Goal: Navigation & Orientation: Find specific page/section

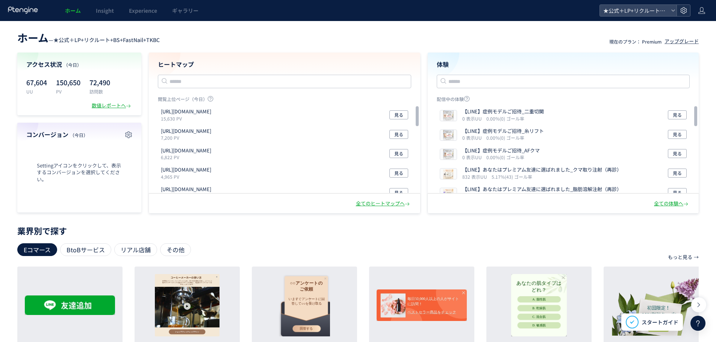
click at [684, 10] on icon at bounding box center [684, 11] width 8 height 8
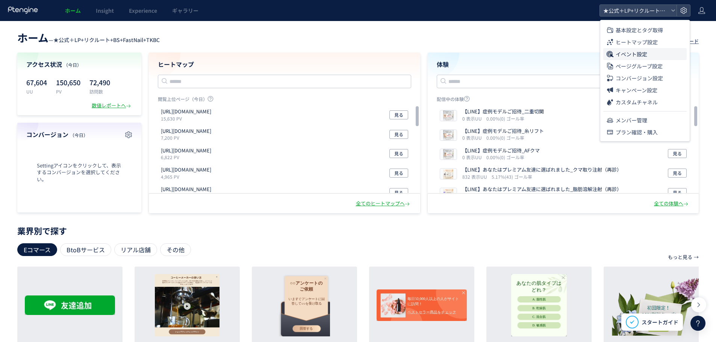
click at [624, 56] on span "イベント設定" at bounding box center [631, 54] width 32 height 12
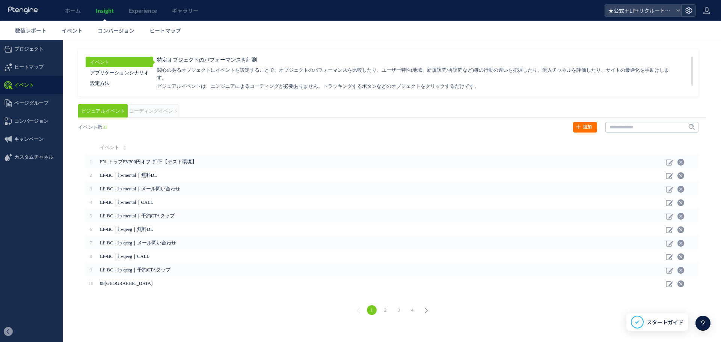
click at [695, 8] on div at bounding box center [689, 10] width 14 height 11
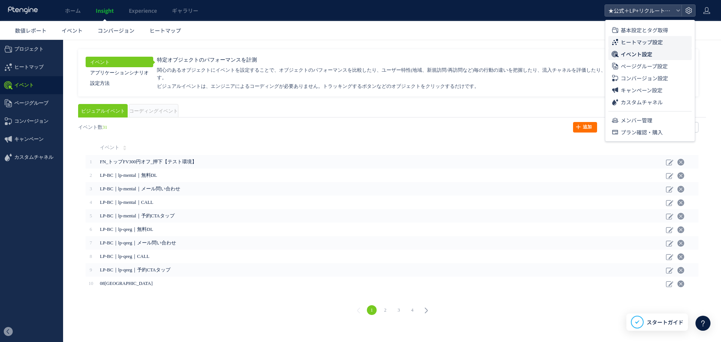
click at [652, 45] on span "ヒートマップ設定" at bounding box center [642, 42] width 42 height 12
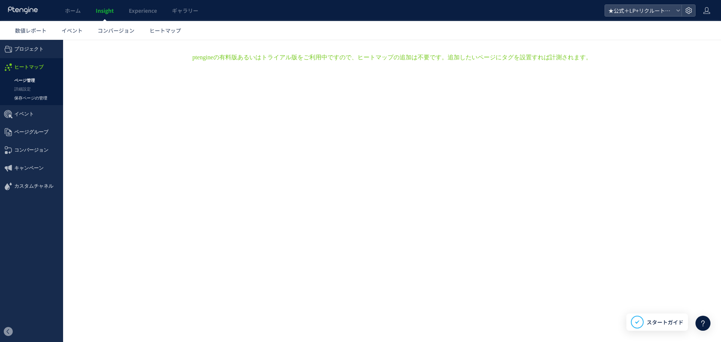
click at [42, 97] on link "保存ページの管理" at bounding box center [31, 98] width 63 height 9
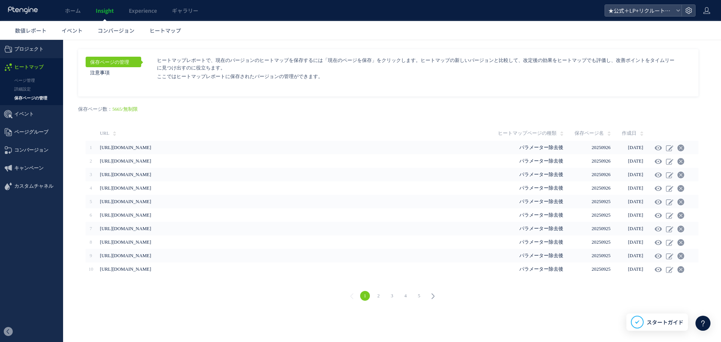
click at [378, 293] on link "2" at bounding box center [379, 296] width 10 height 10
click at [392, 294] on link "3" at bounding box center [392, 296] width 10 height 10
click at [407, 295] on link "4" at bounding box center [406, 296] width 10 height 10
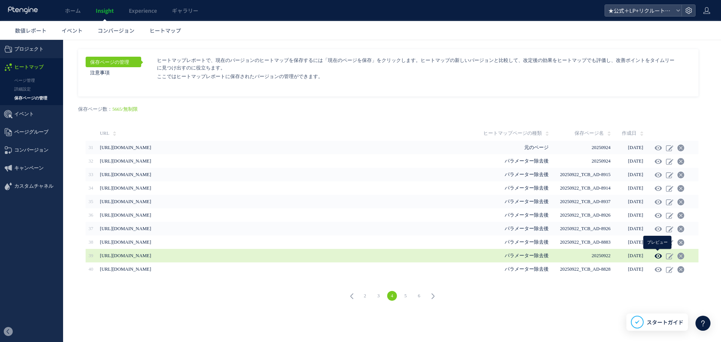
click at [659, 255] on icon at bounding box center [659, 256] width 8 height 8
